Goal: Check status: Check status

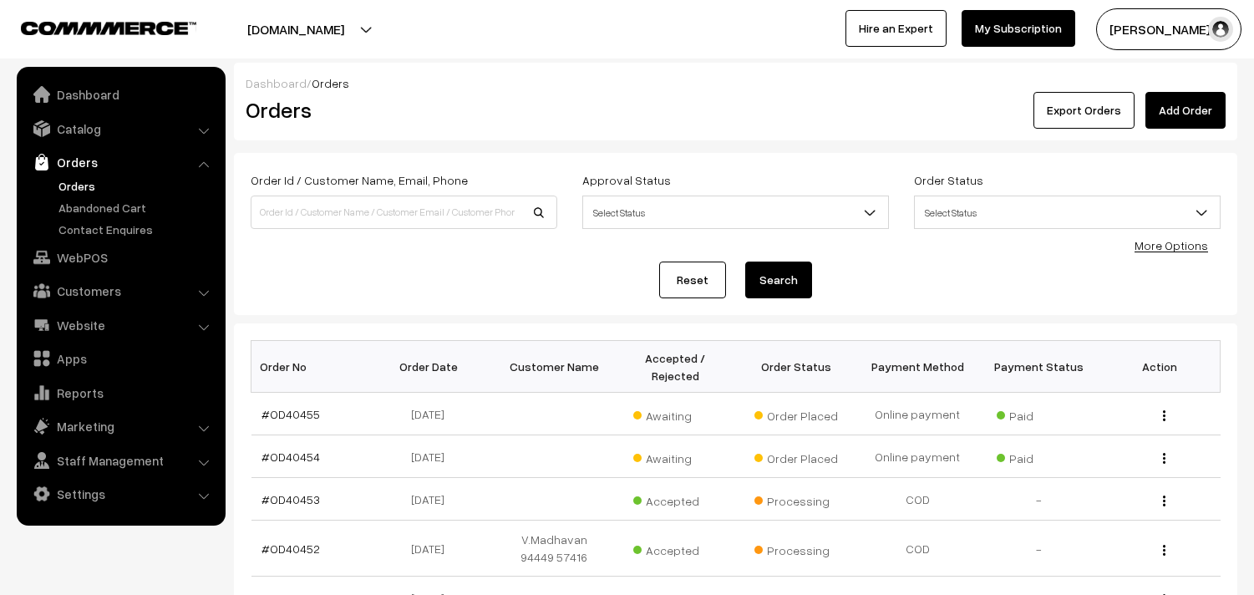
scroll to position [185, 0]
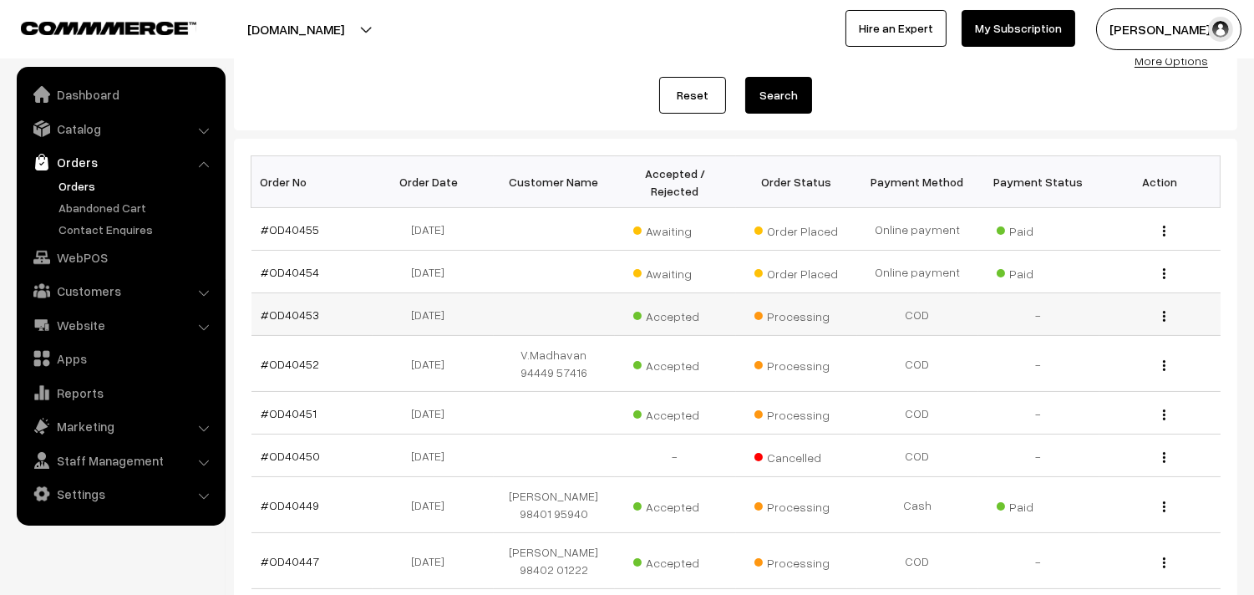
scroll to position [185, 0]
click at [77, 180] on link "Orders" at bounding box center [136, 186] width 165 height 18
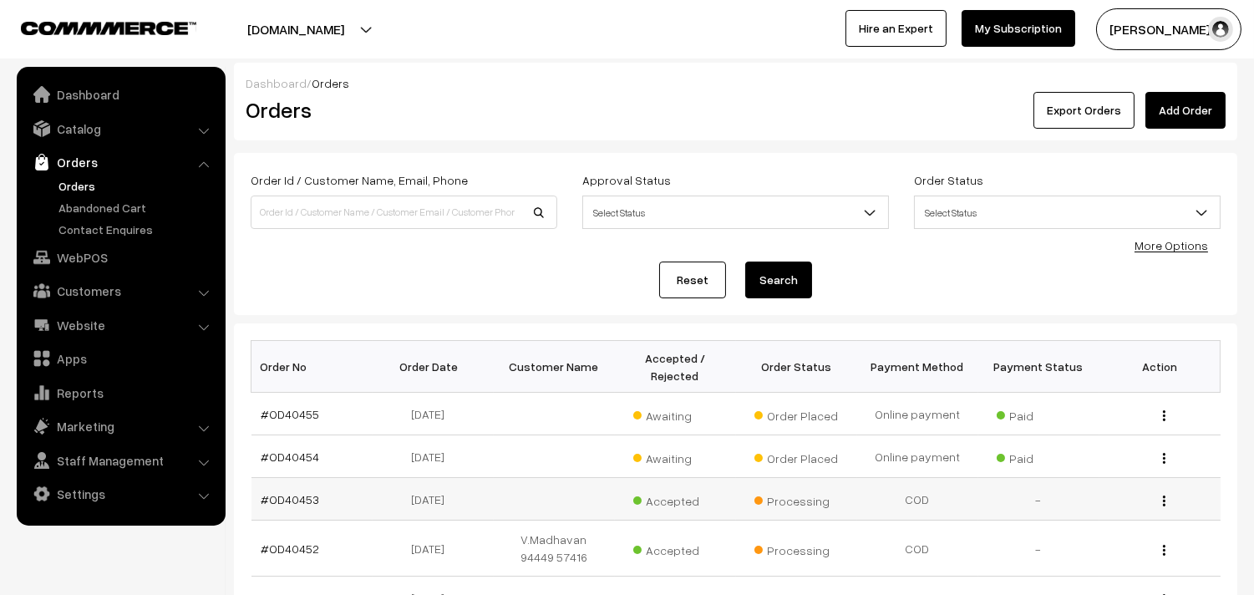
drag, startPoint x: 293, startPoint y: 413, endPoint x: 346, endPoint y: 478, distance: 83.8
click at [293, 412] on link "#OD40455" at bounding box center [291, 414] width 58 height 14
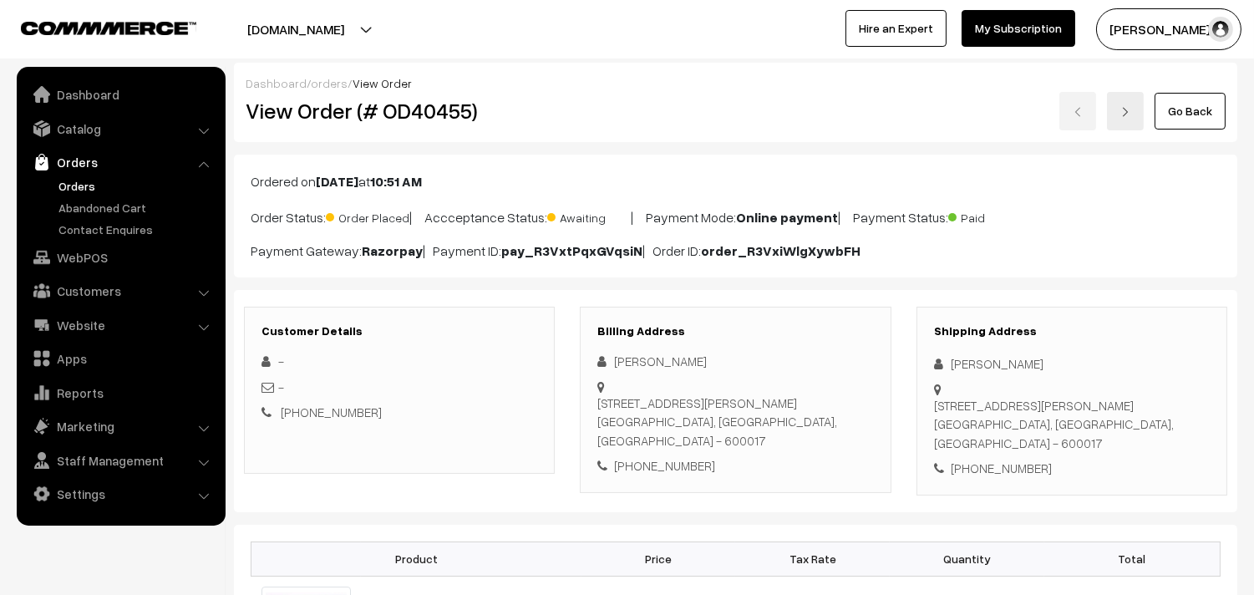
click at [86, 178] on link "Orders" at bounding box center [136, 186] width 165 height 18
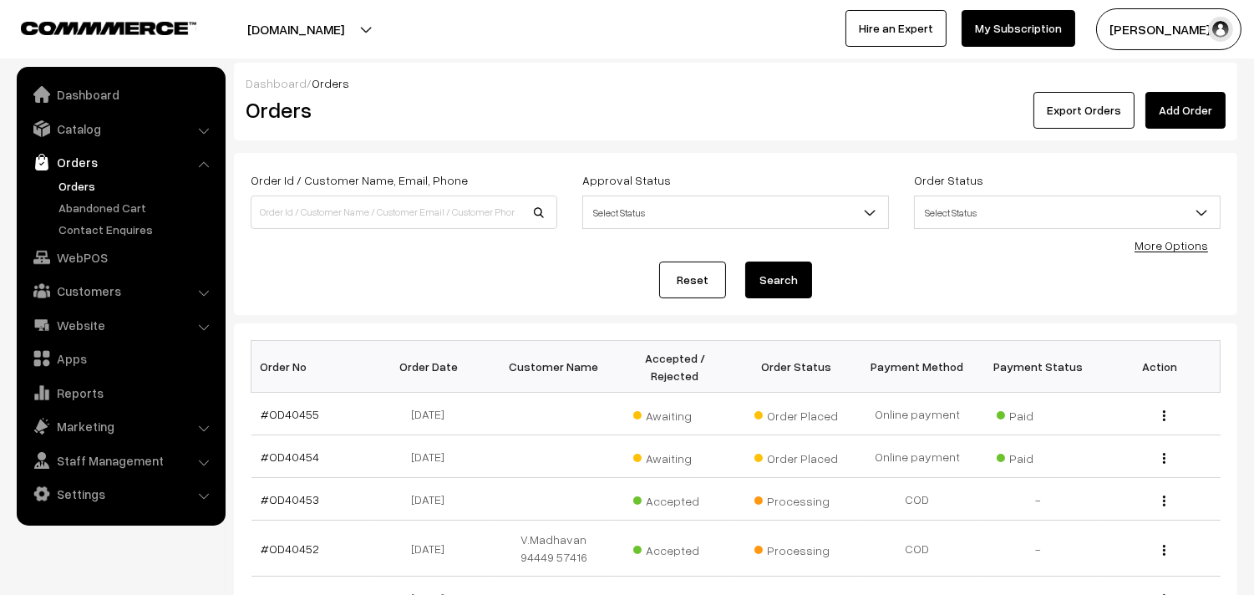
click at [94, 177] on link "Orders" at bounding box center [136, 186] width 165 height 18
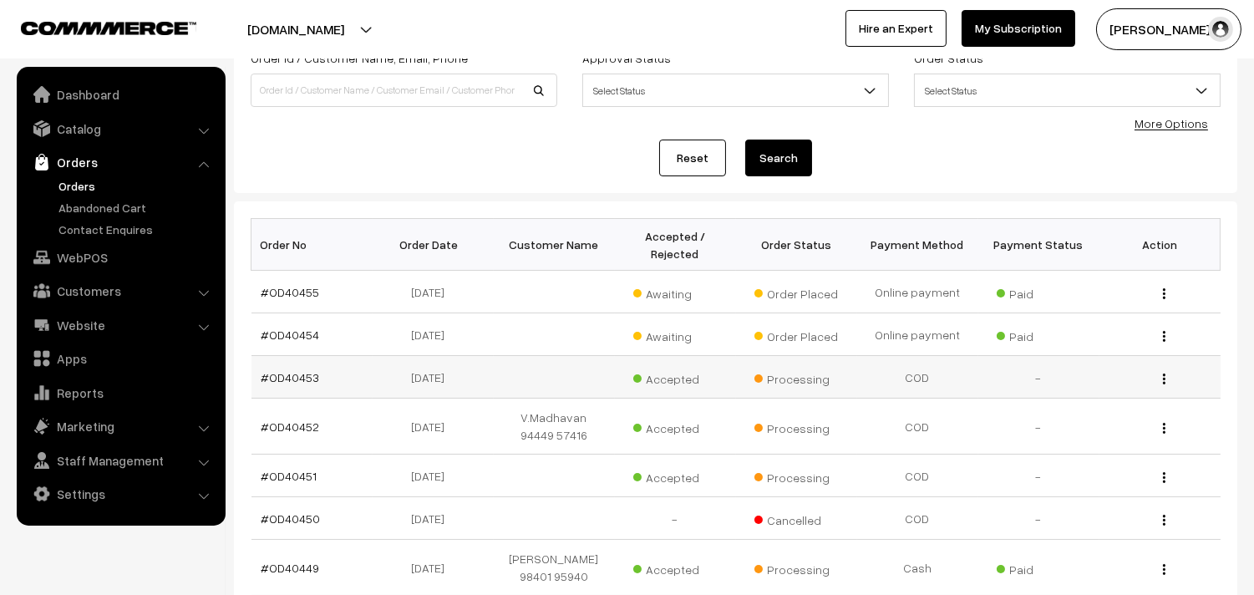
scroll to position [278, 0]
